Goal: Check status: Check status

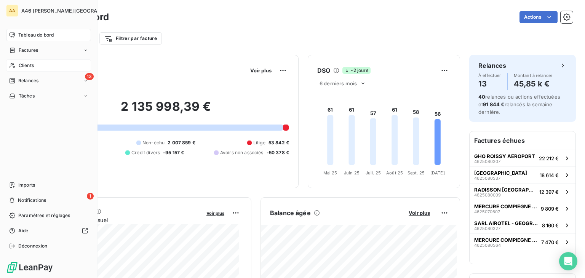
click at [30, 64] on span "Clients" at bounding box center [26, 65] width 15 height 7
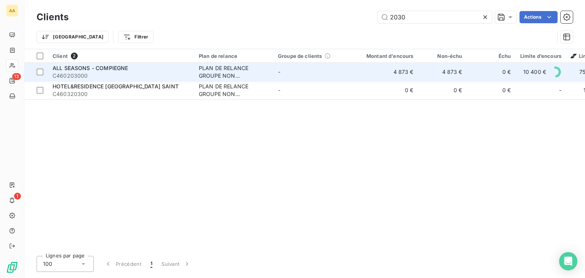
type input "2030"
click at [92, 72] on span "C460203000" at bounding box center [121, 76] width 137 height 8
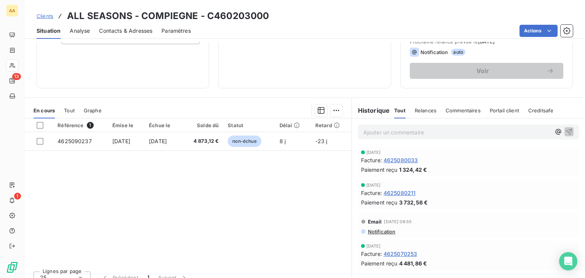
scroll to position [114, 0]
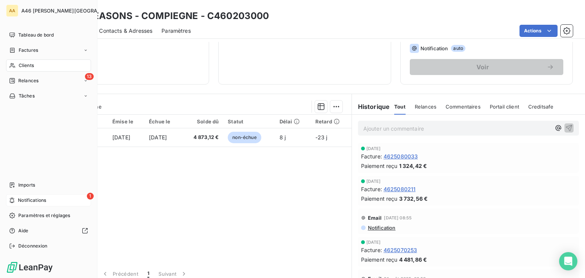
click at [18, 199] on span "Notifications" at bounding box center [32, 200] width 28 height 7
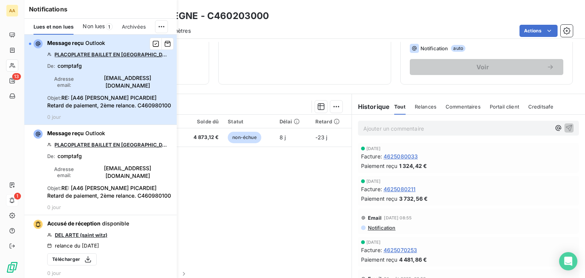
click at [29, 43] on div "button" at bounding box center [30, 44] width 2 height 2
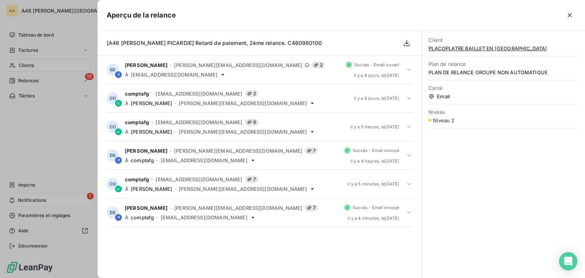
click at [204, 240] on div "[A46 [PERSON_NAME] PICARDIE] Retard de paiement, 2ème relance. C460980100 SD [P…" at bounding box center [260, 154] width 325 height 247
click at [572, 13] on icon "button" at bounding box center [570, 15] width 4 height 4
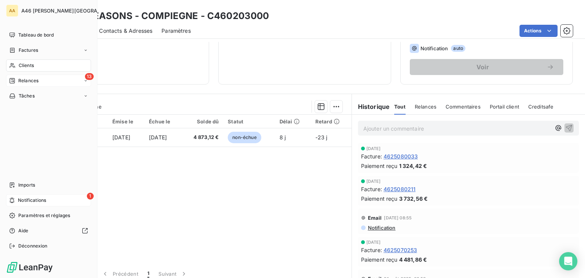
click at [56, 79] on div "13 Relances" at bounding box center [48, 81] width 85 height 12
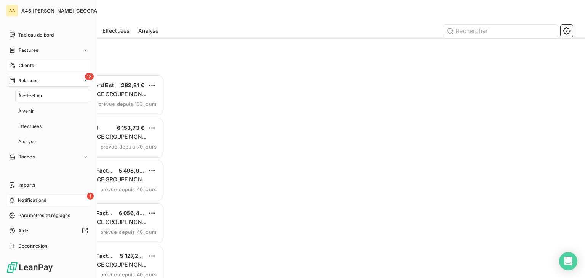
scroll to position [197, 121]
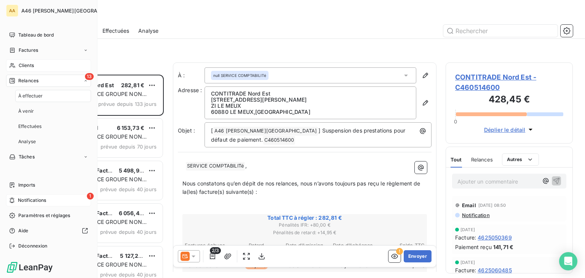
click at [33, 199] on span "Notifications" at bounding box center [32, 200] width 28 height 7
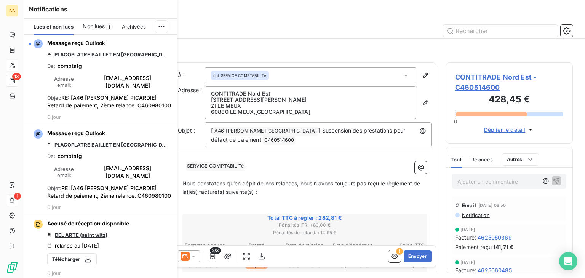
click at [97, 24] on span "Non lues" at bounding box center [94, 26] width 22 height 8
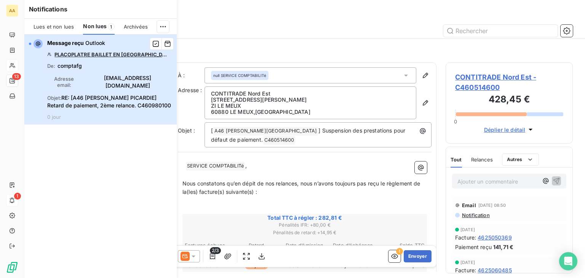
click at [30, 43] on div "button" at bounding box center [30, 44] width 2 height 2
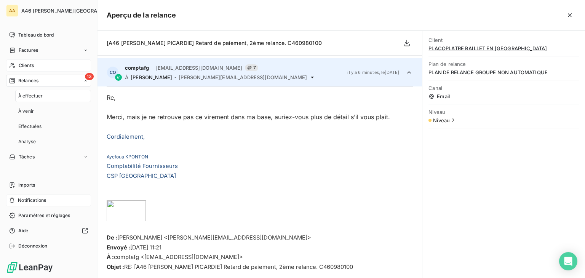
scroll to position [114, 0]
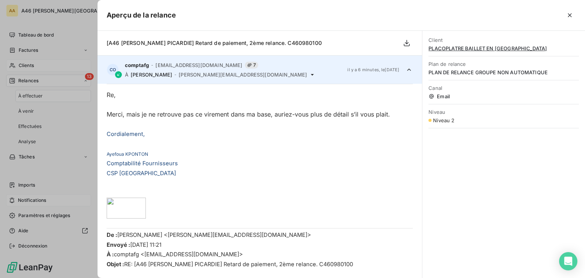
click at [314, 171] on p "CSP [GEOGRAPHIC_DATA]" at bounding box center [260, 173] width 306 height 10
drag, startPoint x: 492, startPoint y: 166, endPoint x: 472, endPoint y: 175, distance: 21.7
click at [491, 167] on div "Client PLACOPLATRE BAILLET EN [GEOGRAPHIC_DATA] Plan de relance PLAN DE RELANCE…" at bounding box center [504, 154] width 163 height 247
click at [78, 66] on div at bounding box center [292, 139] width 585 height 278
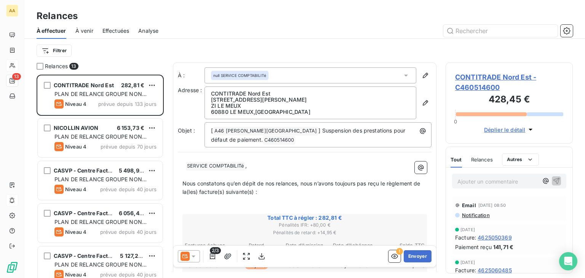
click at [242, 48] on div "Filtrer" at bounding box center [305, 50] width 537 height 14
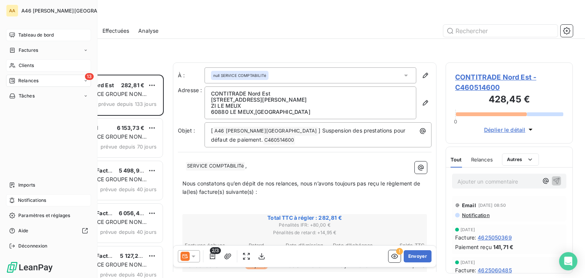
click at [38, 32] on span "Tableau de bord" at bounding box center [35, 35] width 35 height 7
